Goal: Information Seeking & Learning: Learn about a topic

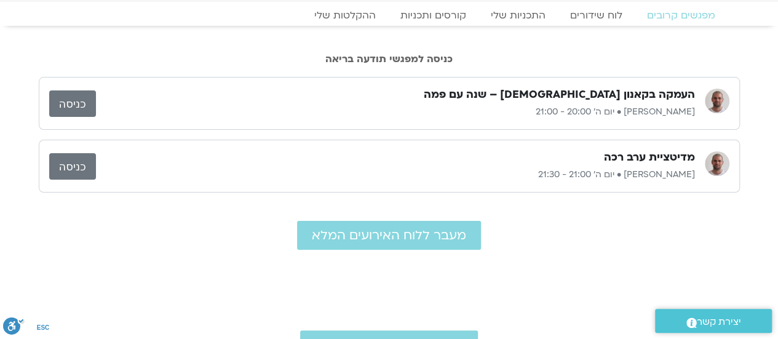
scroll to position [61, 0]
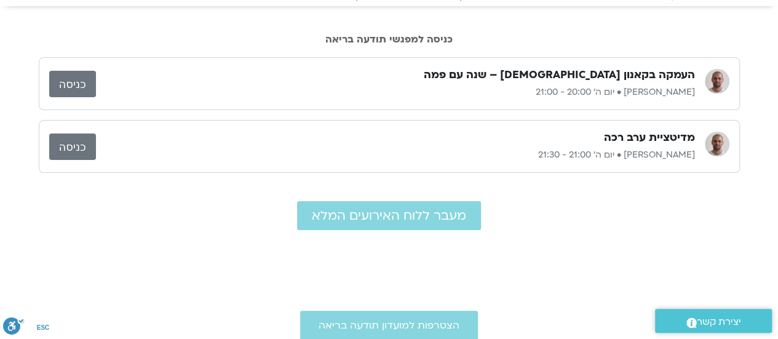
click at [77, 147] on link "כניסה" at bounding box center [72, 146] width 47 height 26
click at [86, 85] on link "כניסה" at bounding box center [72, 84] width 47 height 26
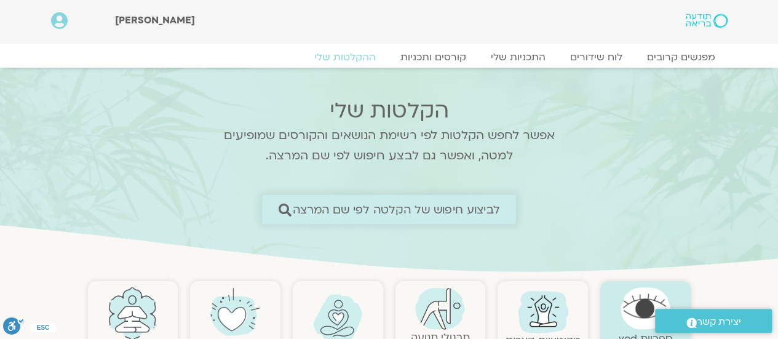
click at [412, 208] on span "לביצוע חיפוש של הקלטה לפי שם המרצה" at bounding box center [396, 209] width 207 height 13
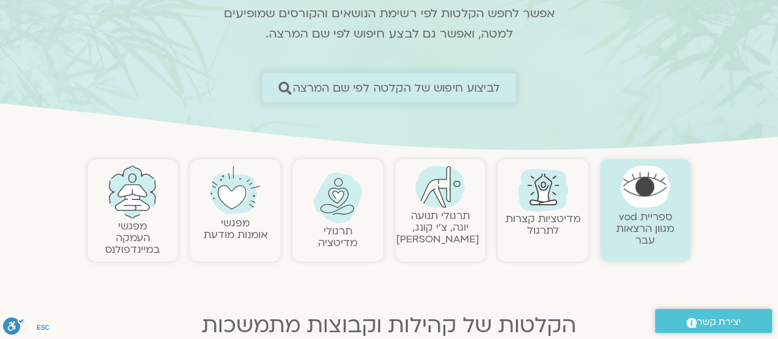
scroll to position [123, 0]
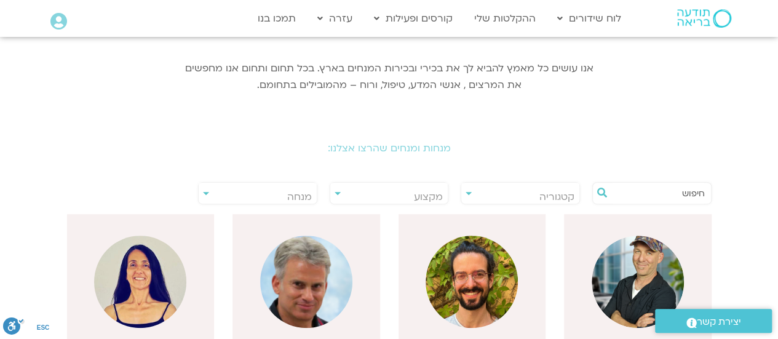
scroll to position [184, 0]
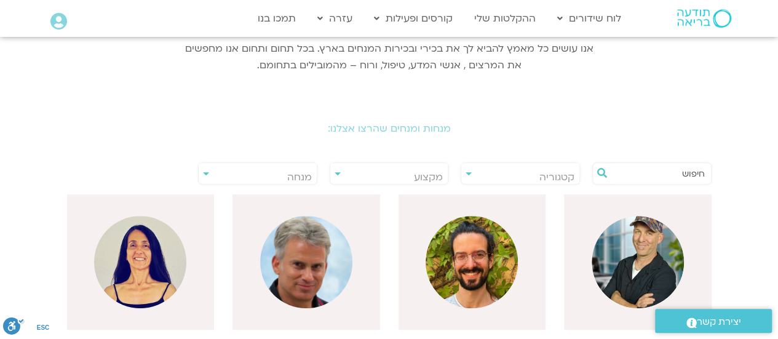
click at [660, 173] on input "text" at bounding box center [657, 173] width 93 height 21
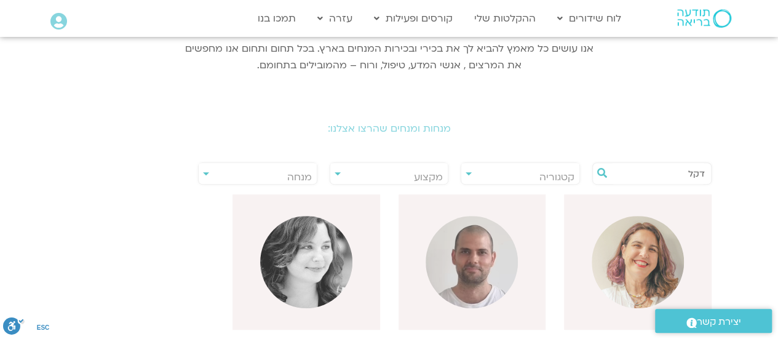
type input "דקל"
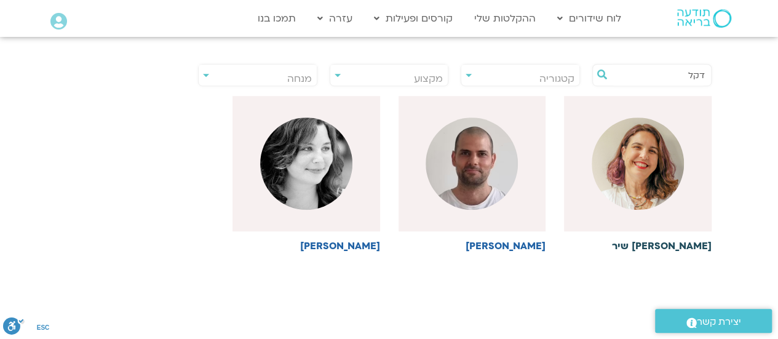
scroll to position [307, 0]
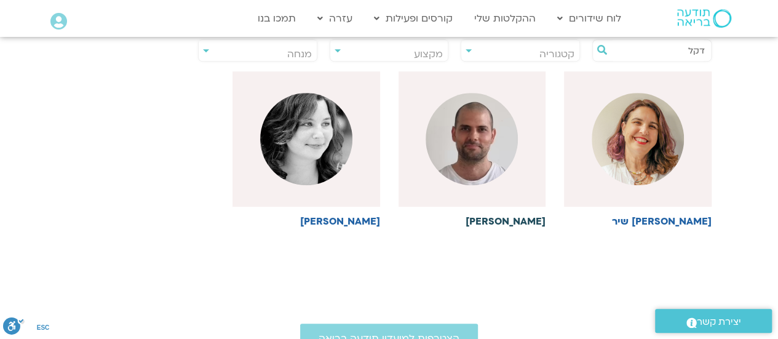
click at [489, 152] on img at bounding box center [471, 139] width 92 height 92
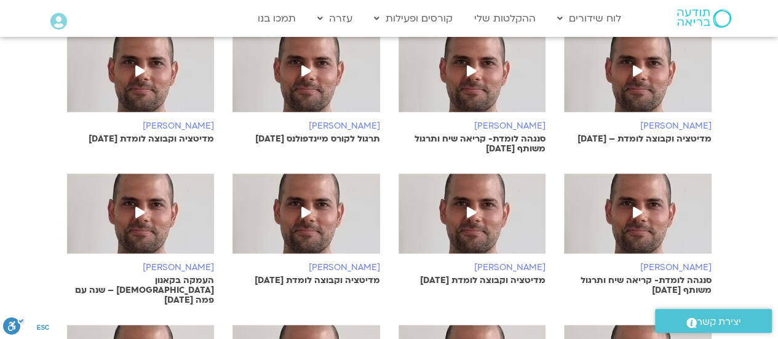
scroll to position [492, 0]
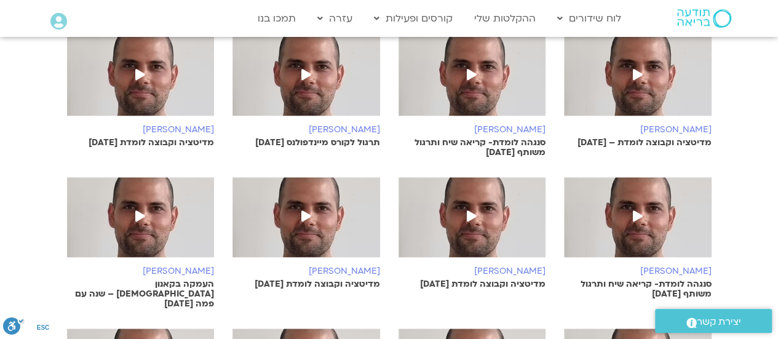
click at [136, 214] on icon at bounding box center [140, 215] width 10 height 11
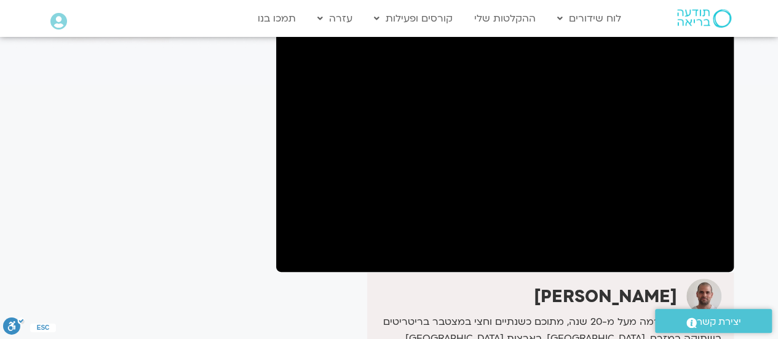
scroll to position [80, 0]
